Goal: Information Seeking & Learning: Learn about a topic

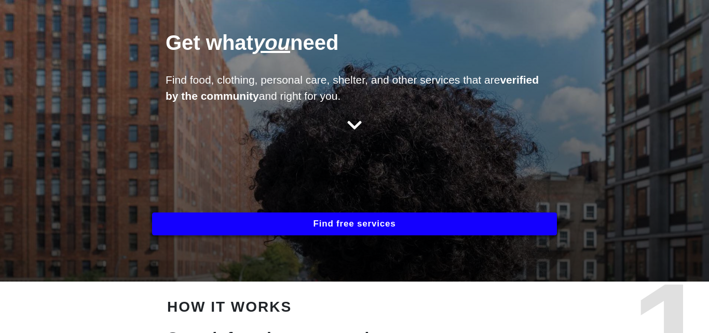
scroll to position [52, 0]
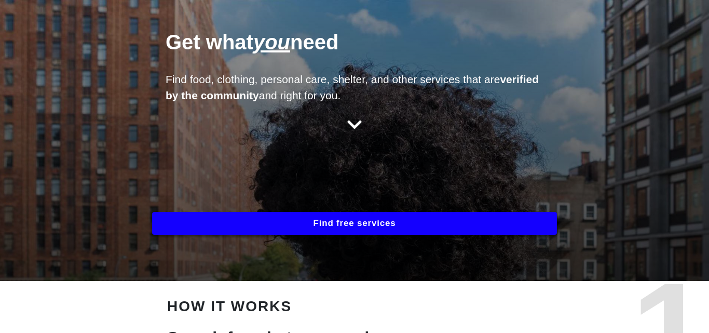
click at [358, 224] on button "Find free services" at bounding box center [354, 223] width 405 height 23
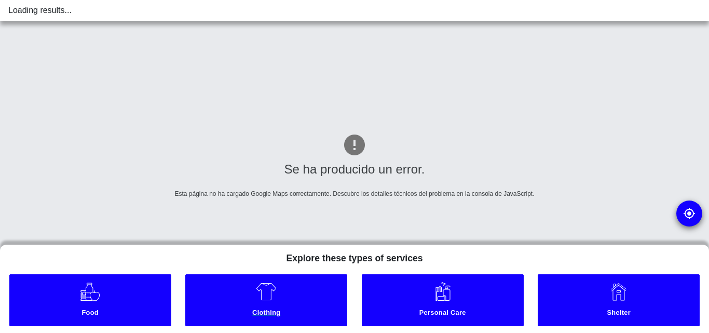
click at [279, 300] on link "Clothing" at bounding box center [266, 300] width 162 height 52
